Goal: Task Accomplishment & Management: Use online tool/utility

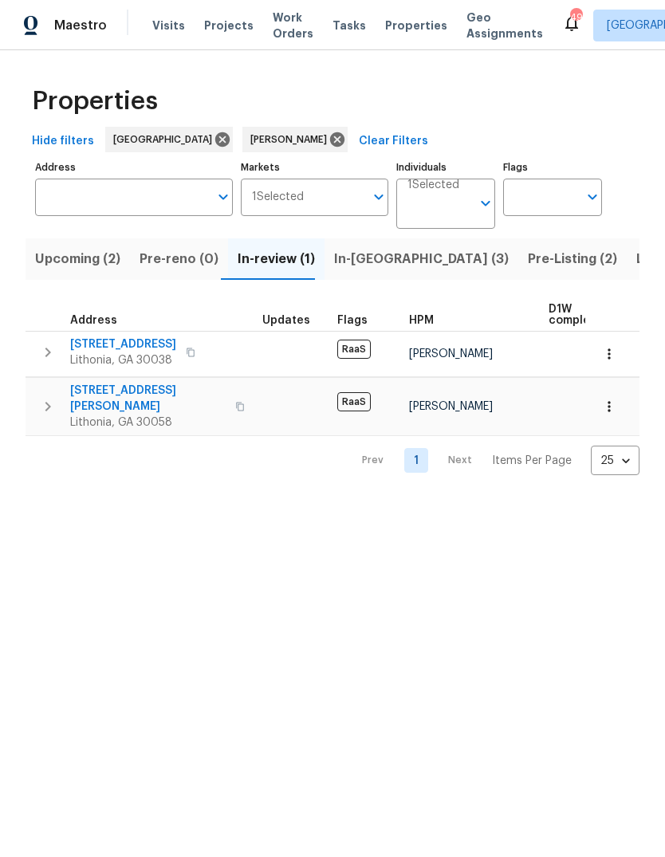
scroll to position [0, 29]
click at [97, 345] on span "[STREET_ADDRESS]" at bounding box center [123, 344] width 106 height 16
click at [45, 401] on icon "button" at bounding box center [47, 406] width 19 height 19
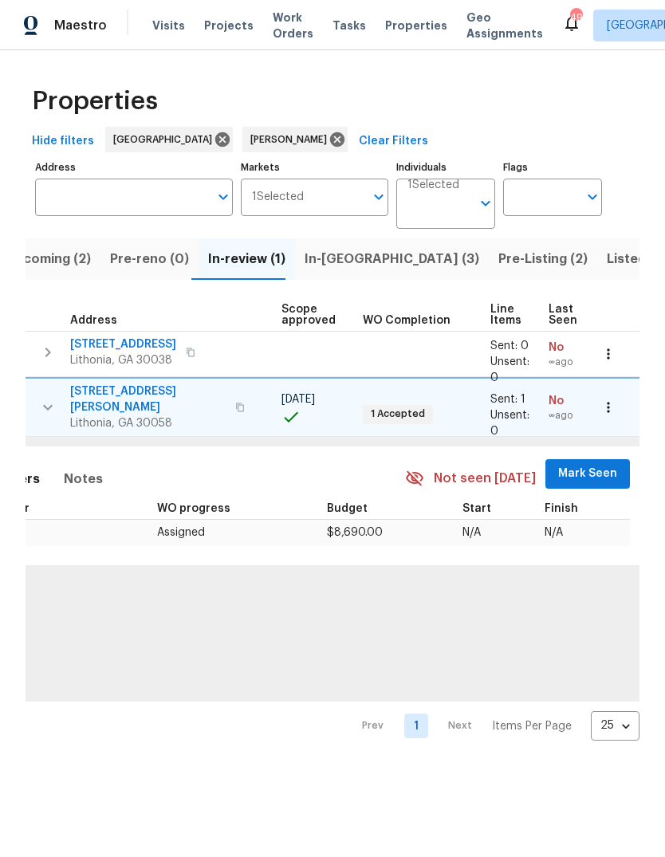
click at [588, 464] on span "Mark Seen" at bounding box center [587, 474] width 59 height 20
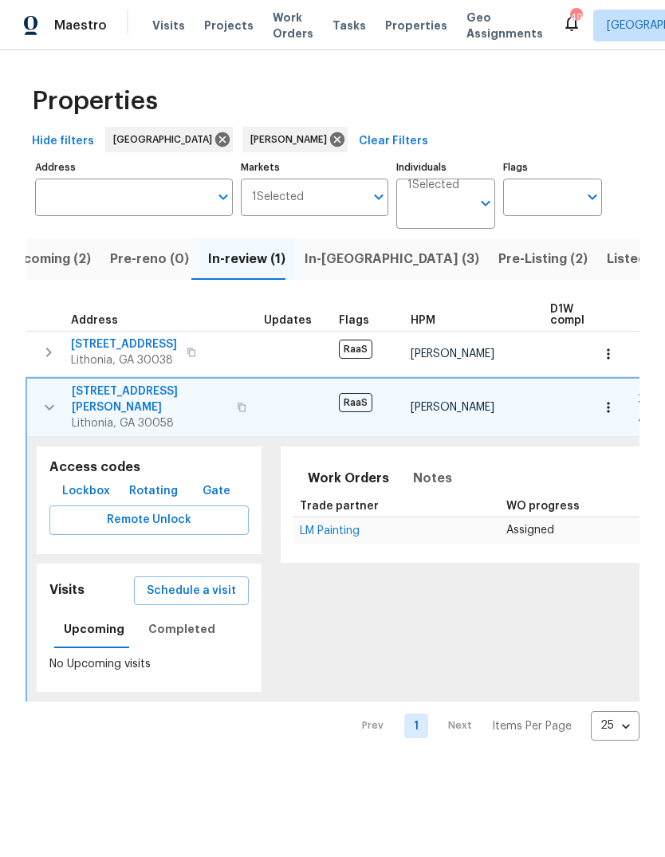
scroll to position [0, 0]
click at [49, 405] on icon "button" at bounding box center [50, 408] width 10 height 6
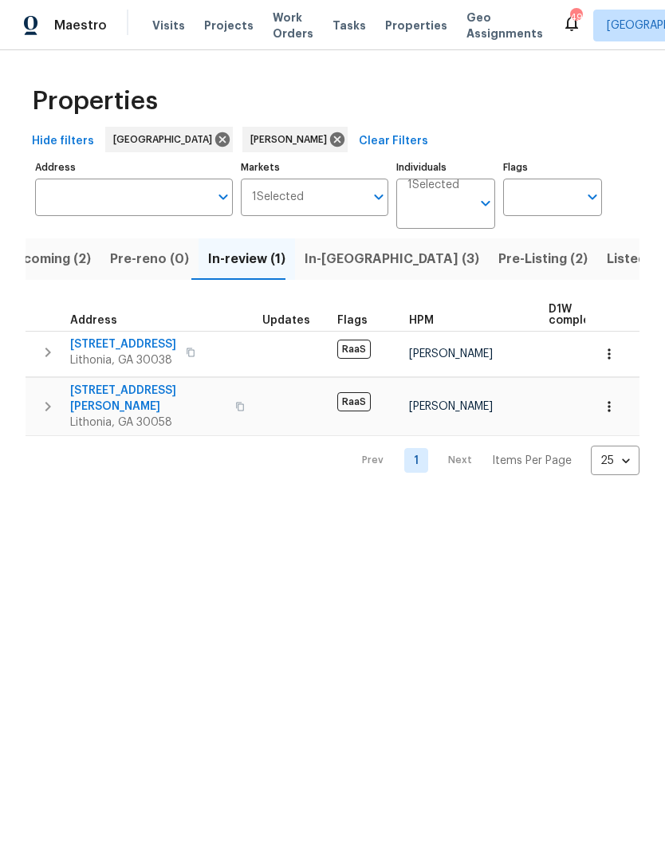
click at [46, 354] on icon "button" at bounding box center [47, 352] width 19 height 19
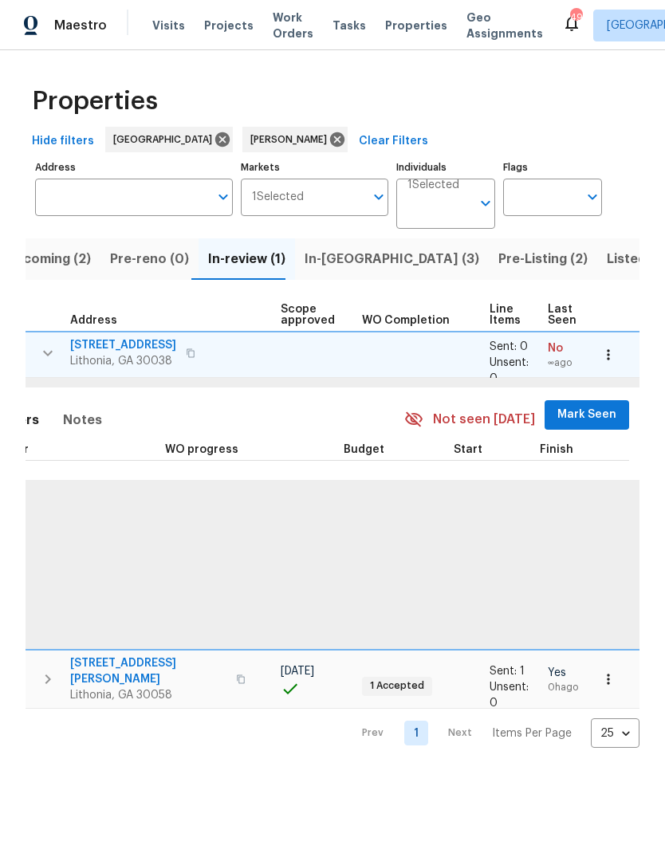
scroll to position [0, 349]
click at [588, 411] on span "Mark Seen" at bounding box center [587, 415] width 59 height 20
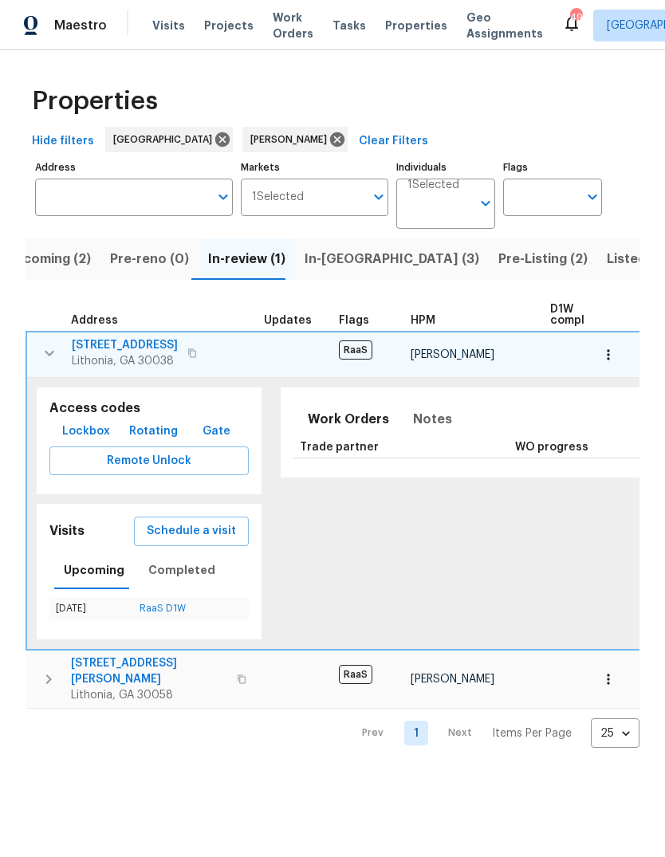
scroll to position [0, 0]
click at [57, 356] on icon "button" at bounding box center [49, 353] width 19 height 19
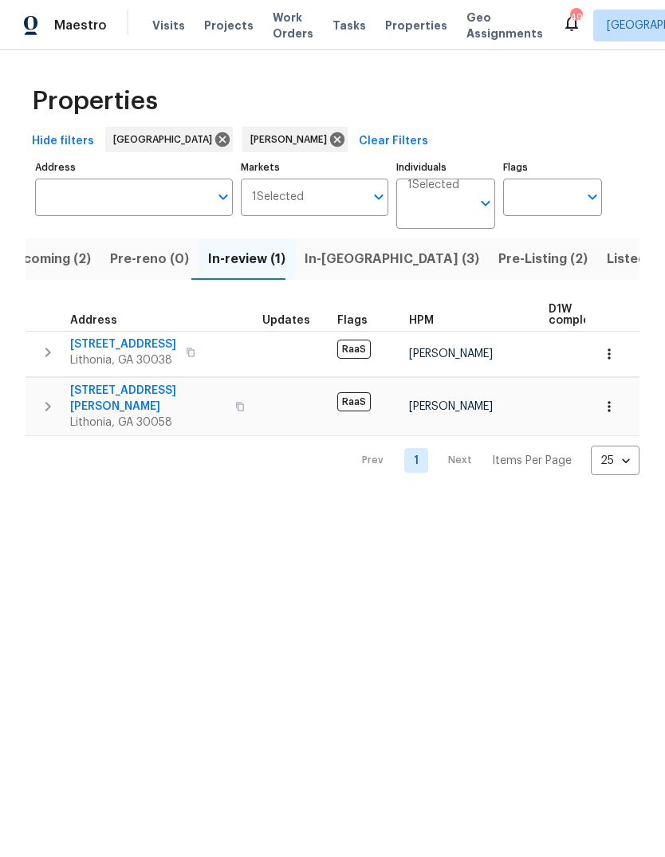
click at [356, 273] on button "In-[GEOGRAPHIC_DATA] (3)" at bounding box center [392, 258] width 194 height 41
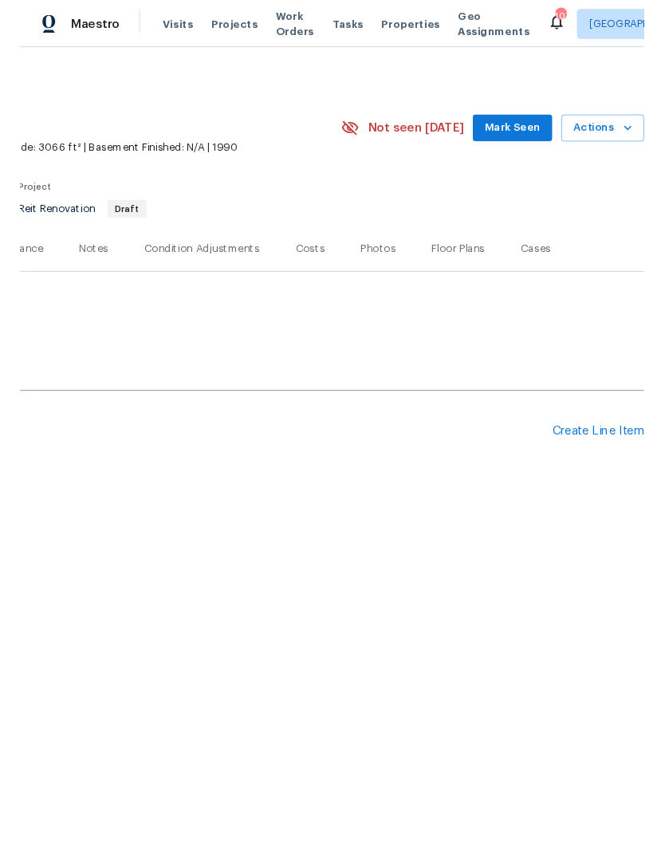
scroll to position [0, 236]
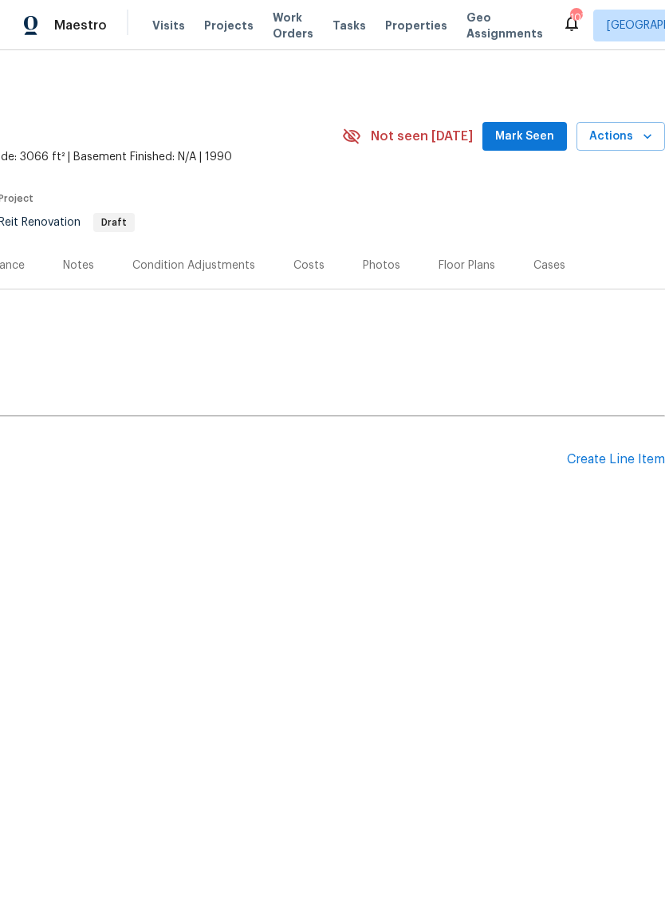
click at [611, 458] on div "Create Line Item" at bounding box center [616, 459] width 98 height 15
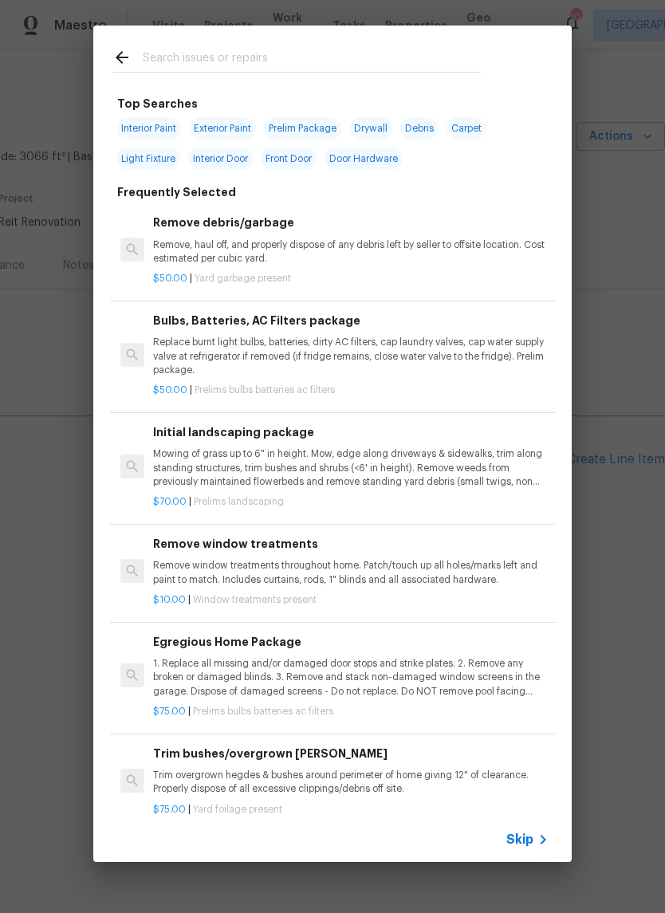
click at [391, 52] on input "text" at bounding box center [312, 60] width 338 height 24
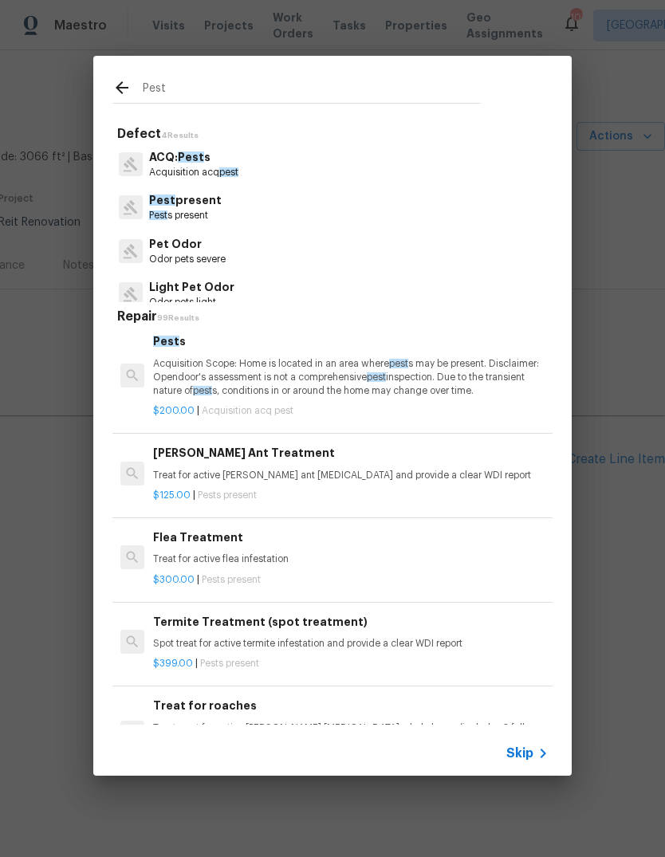
scroll to position [12, 0]
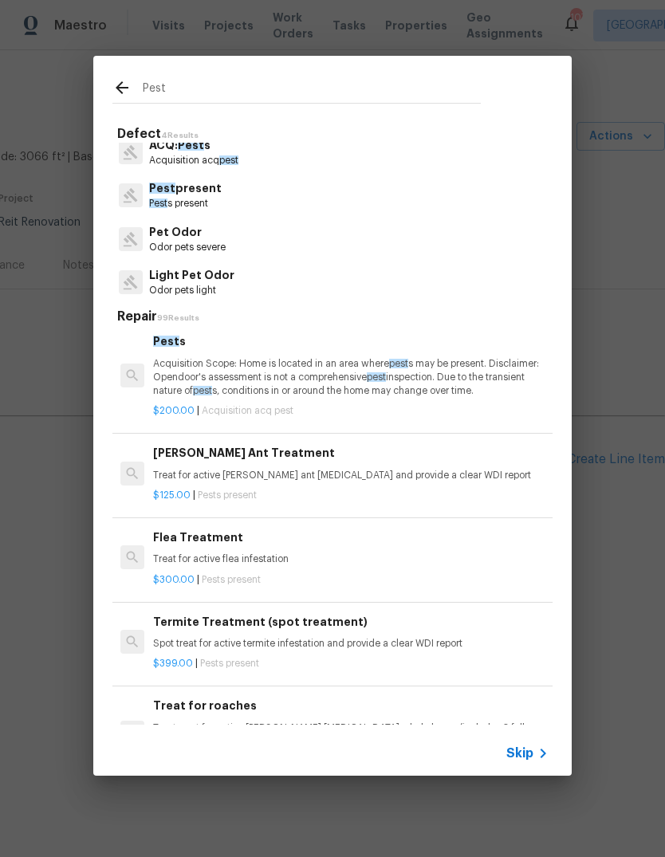
type input "Pest"
click at [263, 195] on div "Pest present [GEOGRAPHIC_DATA] s present" at bounding box center [332, 195] width 440 height 43
click at [206, 199] on p "Pest s present" at bounding box center [185, 204] width 73 height 14
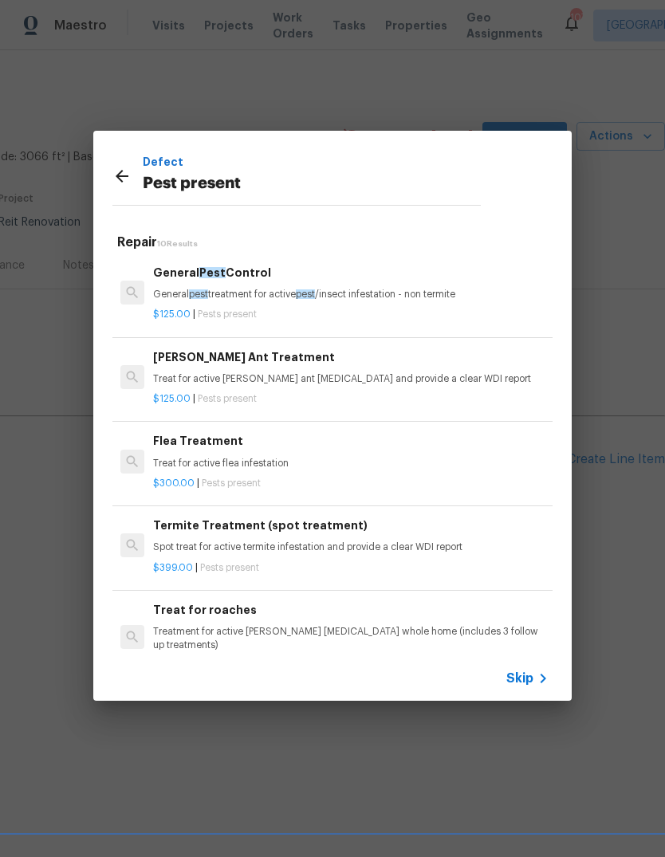
scroll to position [0, 0]
click at [371, 297] on p "General pest treatment for active pest /insect infestation - non termite" at bounding box center [350, 295] width 395 height 14
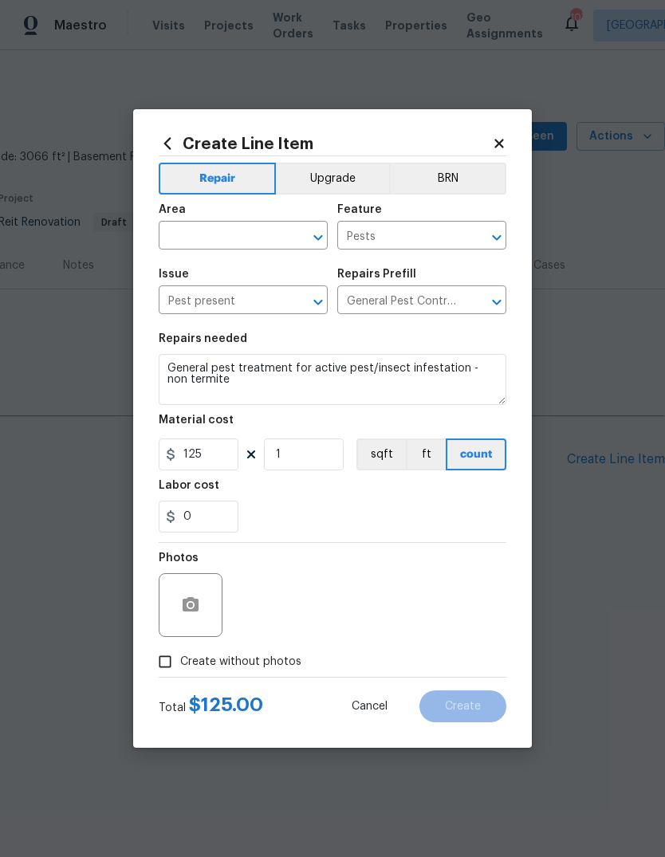
click at [193, 233] on input "text" at bounding box center [221, 237] width 124 height 25
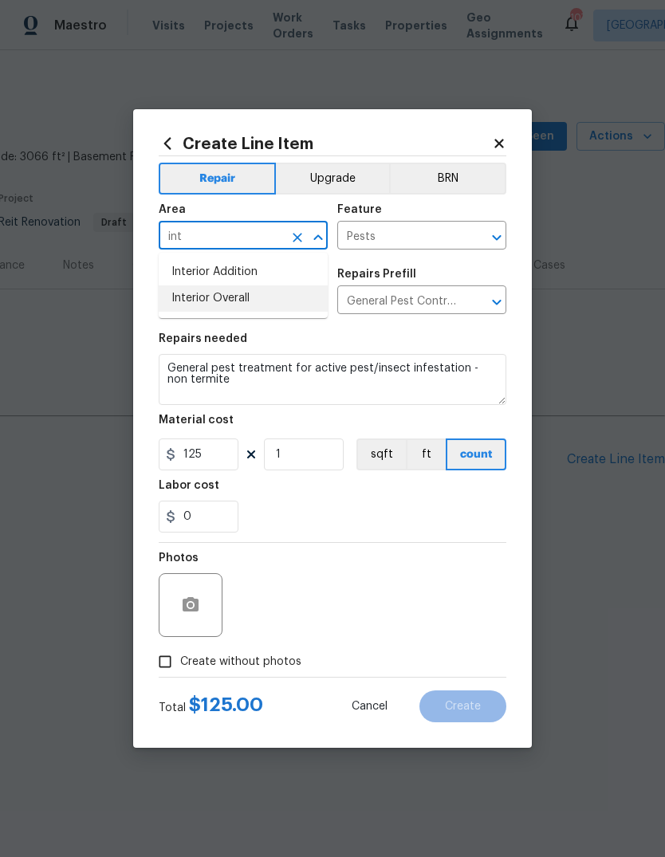
click at [199, 301] on li "Interior Overall" at bounding box center [243, 298] width 169 height 26
type input "Interior Overall"
click at [202, 461] on input "125" at bounding box center [199, 454] width 80 height 32
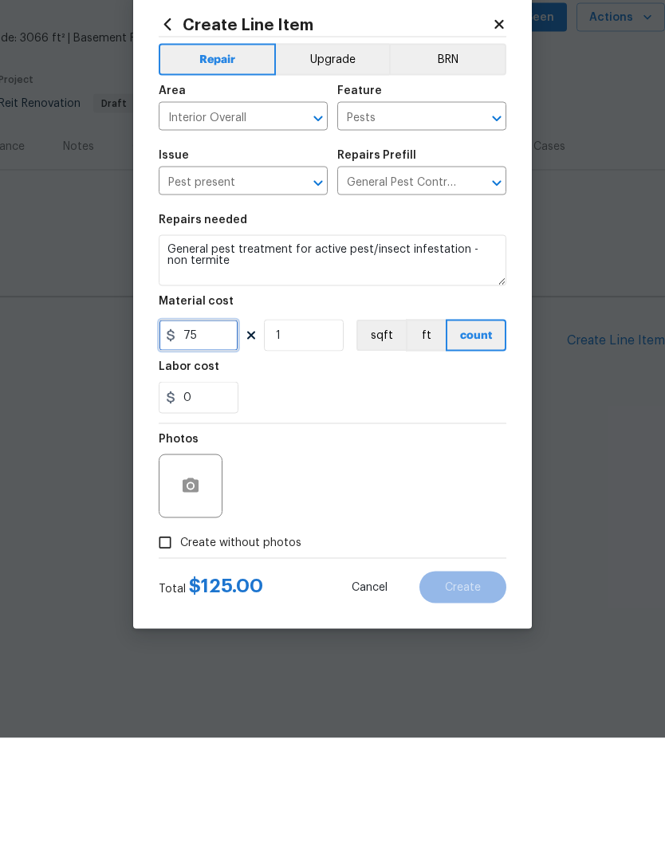
type input "75"
click at [191, 603] on circle "button" at bounding box center [190, 605] width 5 height 5
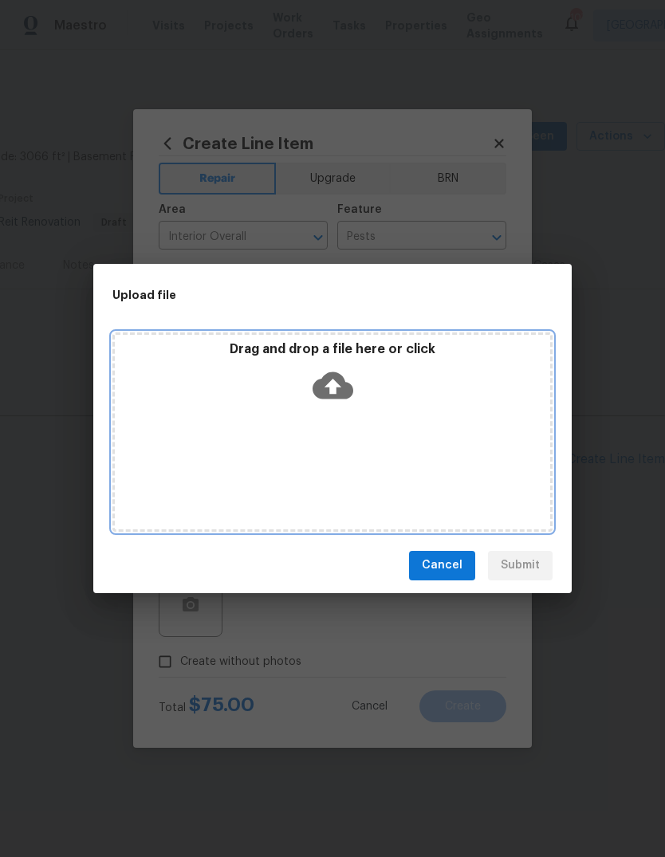
click at [337, 385] on icon at bounding box center [333, 385] width 41 height 41
